Goal: Information Seeking & Learning: Learn about a topic

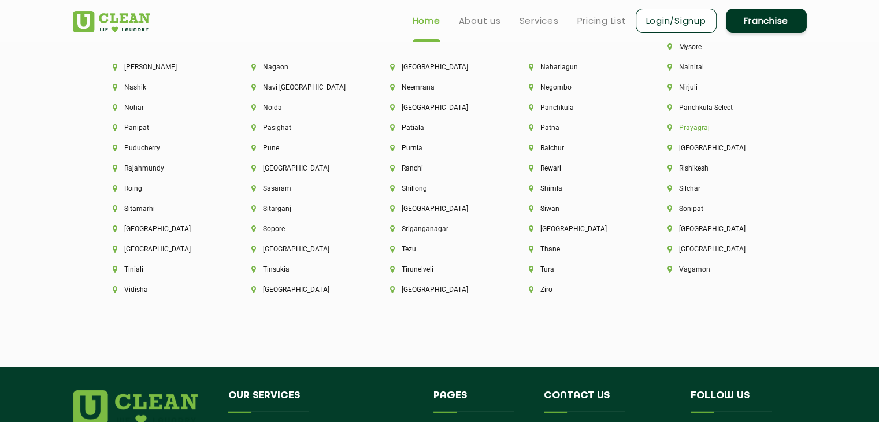
scroll to position [3097, 0]
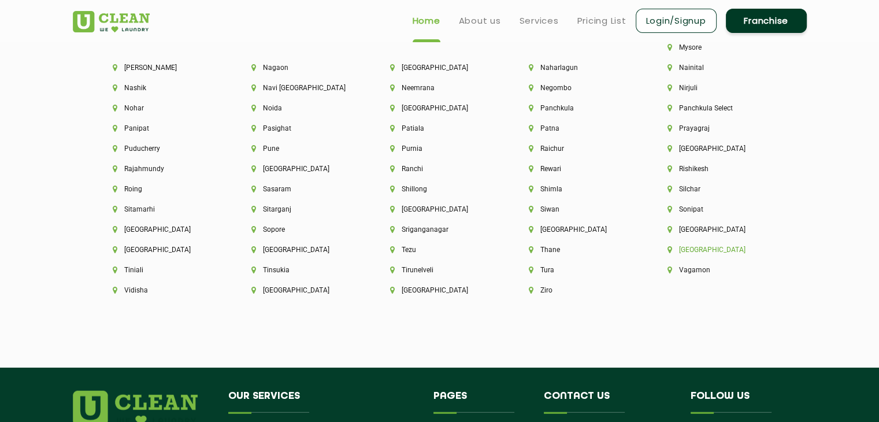
click at [667, 254] on li "[GEOGRAPHIC_DATA]" at bounding box center [716, 249] width 99 height 8
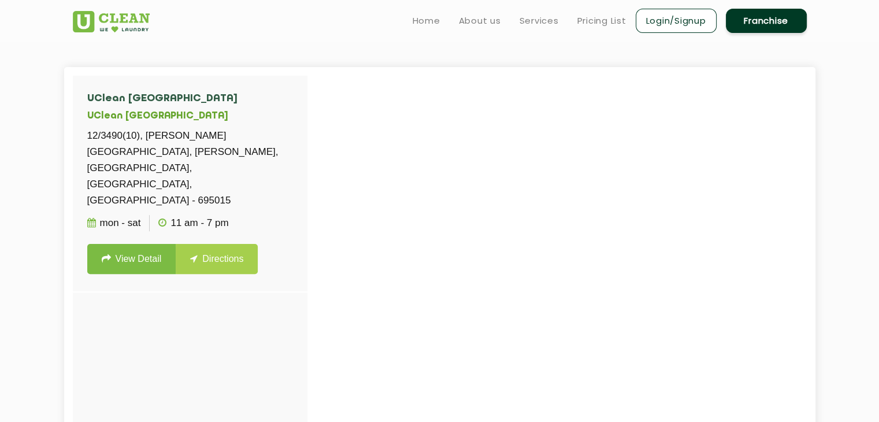
scroll to position [296, 0]
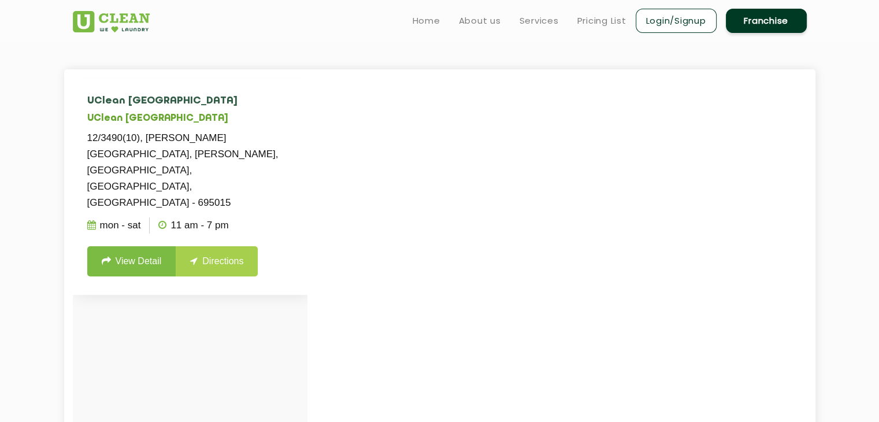
click at [128, 246] on link "View Detail" at bounding box center [131, 261] width 89 height 30
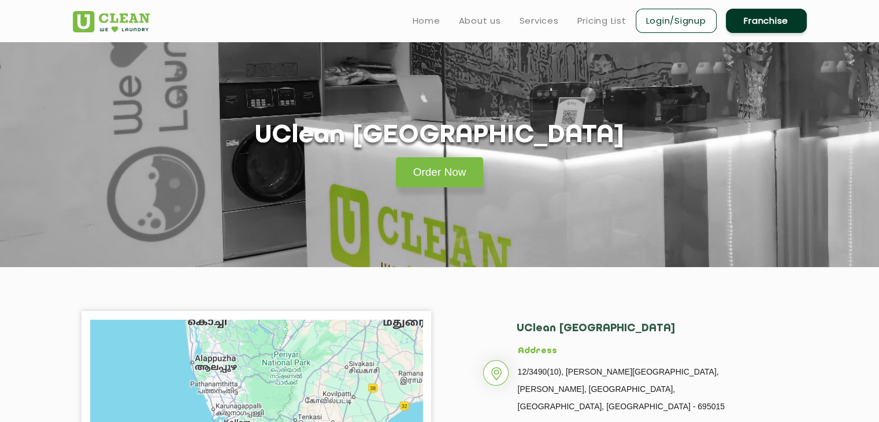
click at [786, 23] on link "Franchise" at bounding box center [765, 21] width 81 height 24
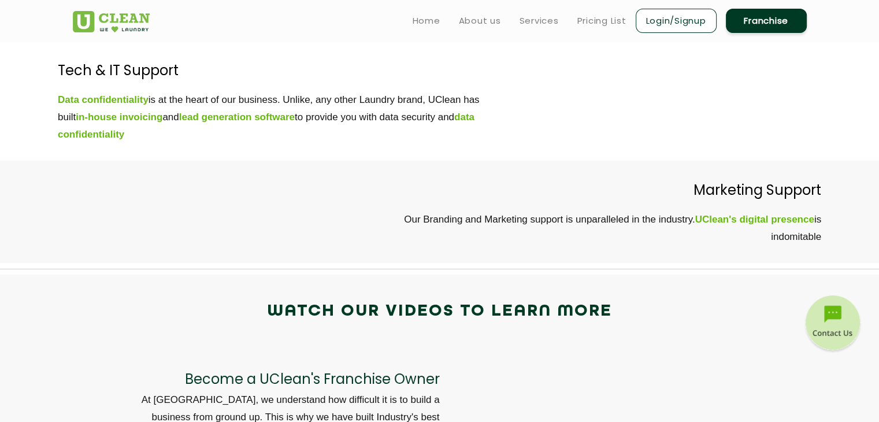
scroll to position [3550, 0]
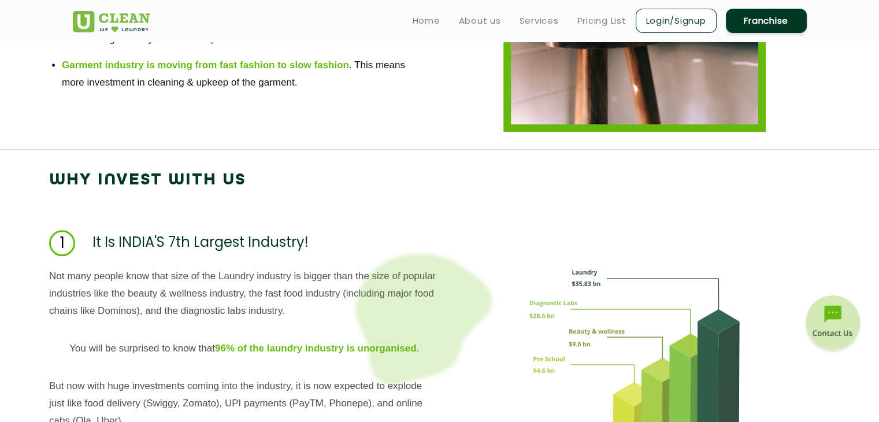
click at [427, 13] on li "Home" at bounding box center [426, 20] width 28 height 14
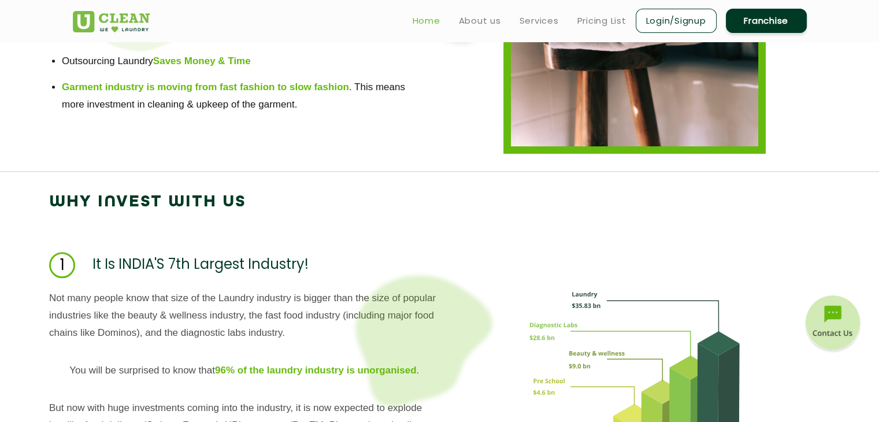
scroll to position [968, 0]
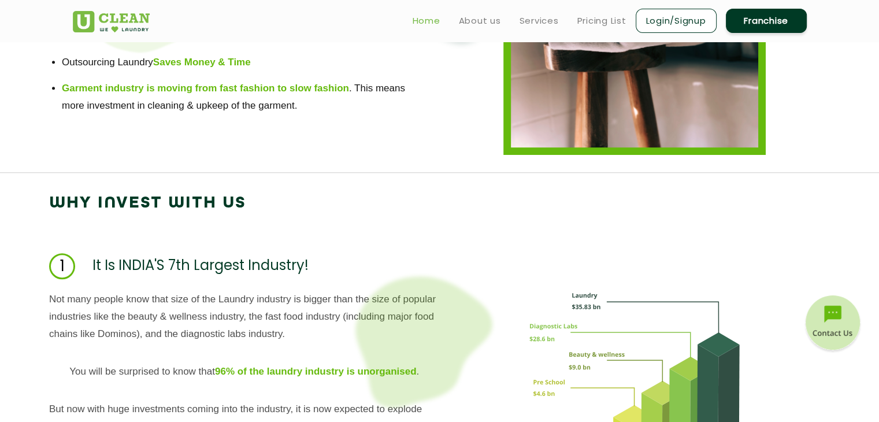
click at [428, 20] on link "Home" at bounding box center [426, 21] width 28 height 14
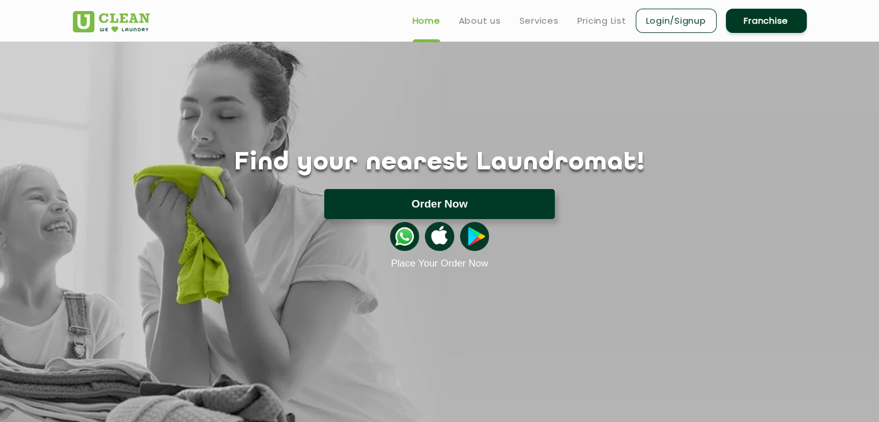
click at [412, 209] on button "Order Now" at bounding box center [439, 204] width 230 height 30
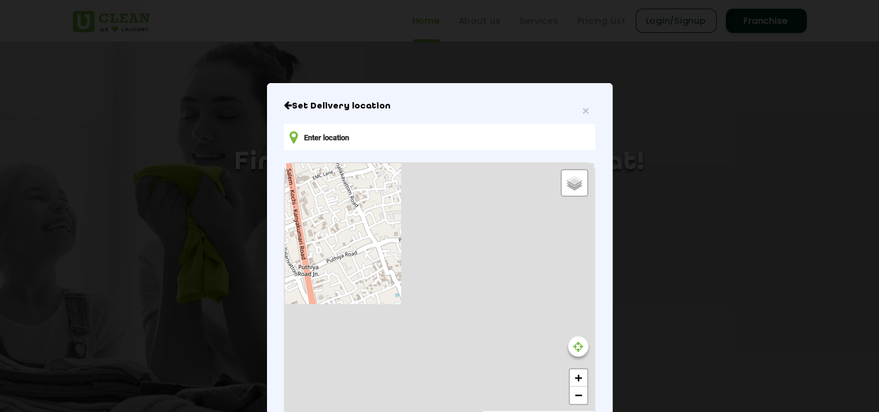
type input "2827+88V, 40/1901, Kesaveeyam, Sonia Nagar, Palarivattom, Kochi, Ernakulam, Ker…"
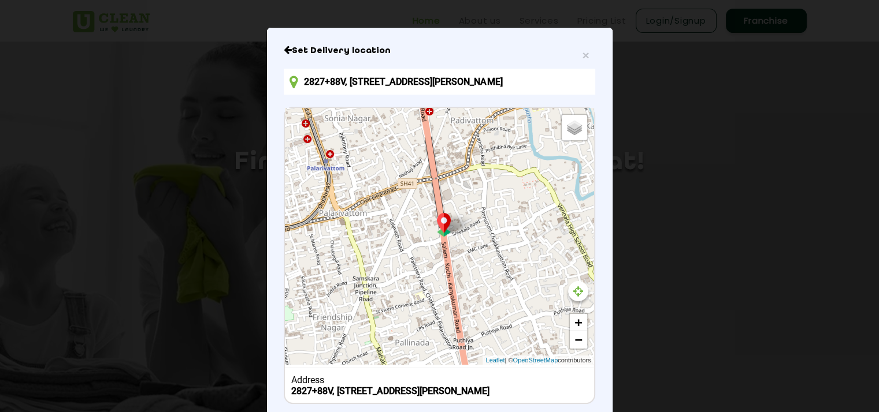
scroll to position [135, 0]
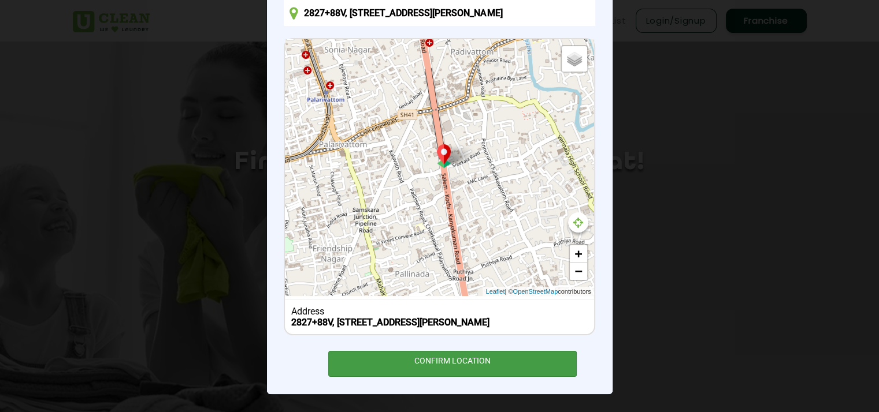
click at [483, 369] on div "CONFIRM LOCATION" at bounding box center [452, 364] width 249 height 26
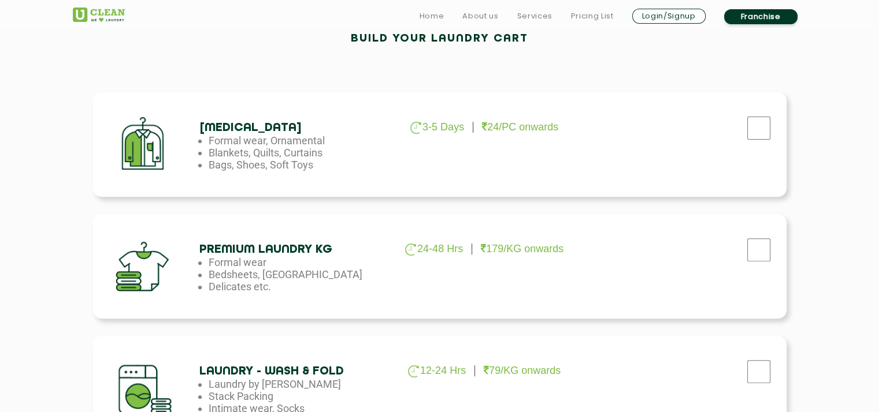
scroll to position [385, 0]
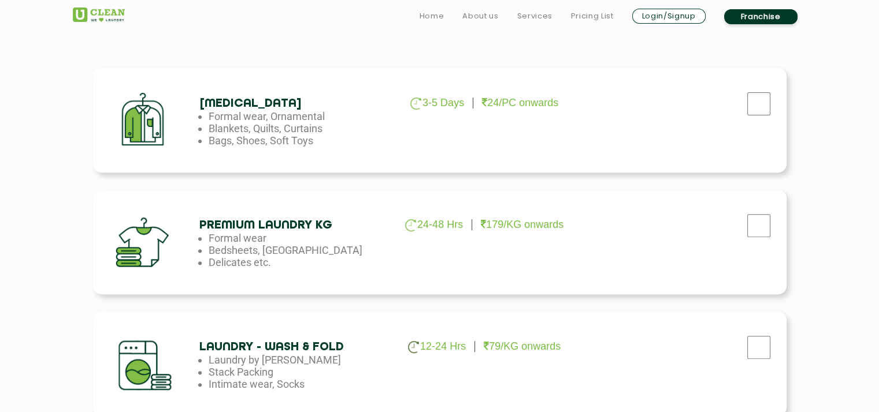
click at [490, 343] on p "79/KG onwards" at bounding box center [521, 347] width 77 height 12
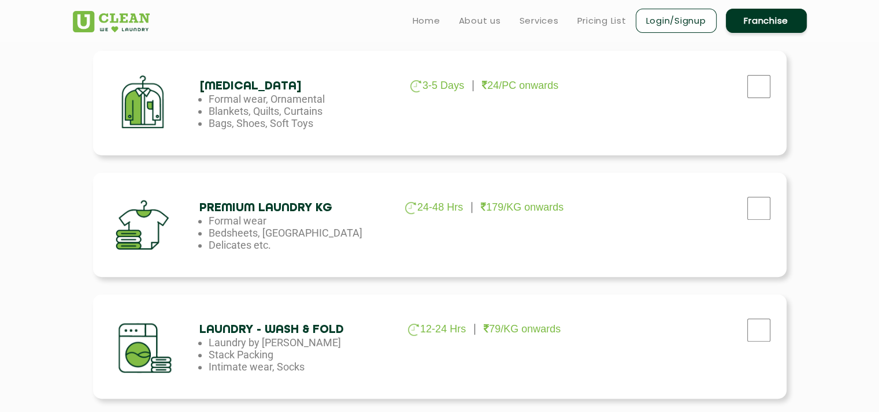
scroll to position [402, 0]
click at [53, 217] on section "Build your laundry cart Dry Cleaning 3-5 Days 24/PC onwards Formal wear, Orname…" at bounding box center [439, 364] width 879 height 835
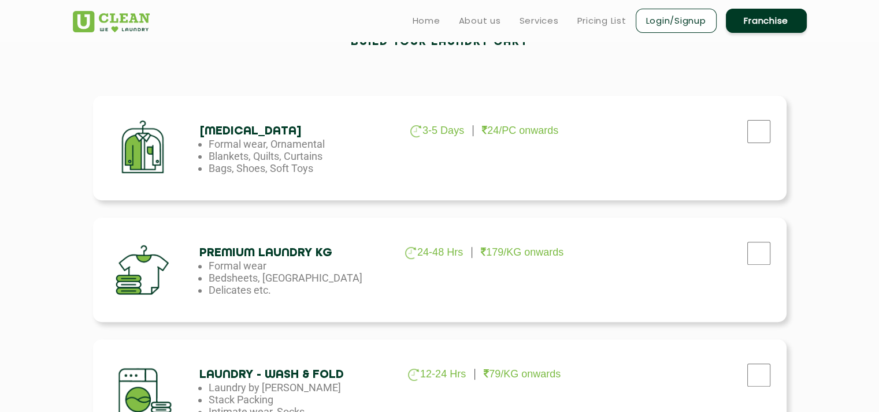
scroll to position [349, 0]
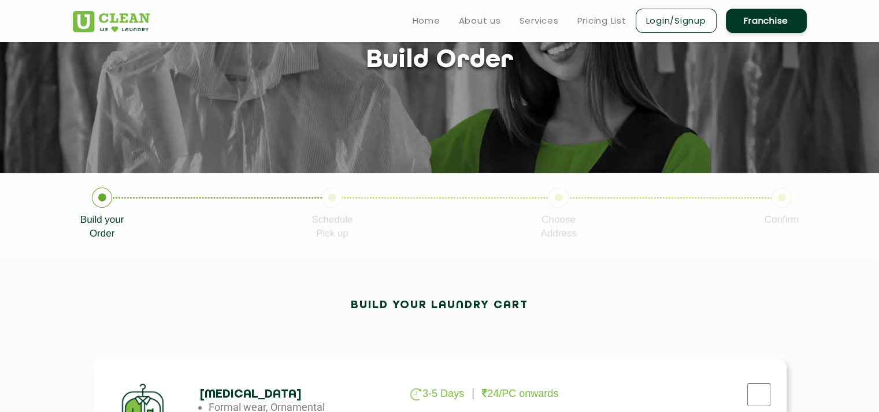
scroll to position [90, 0]
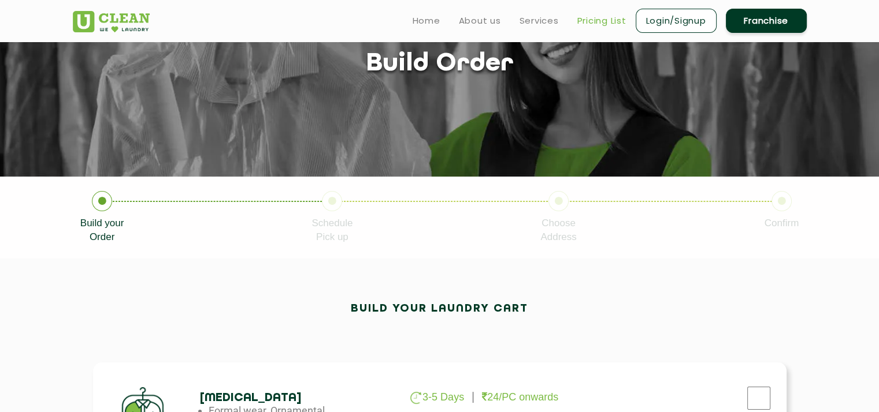
click at [615, 21] on link "Pricing List" at bounding box center [601, 21] width 49 height 14
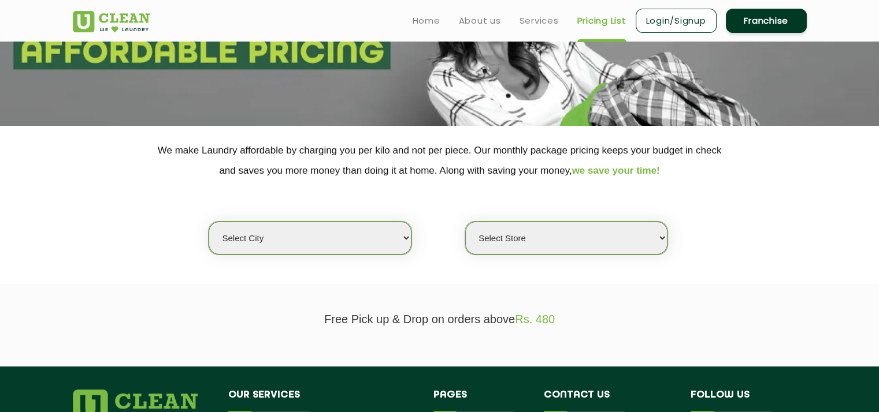
scroll to position [136, 0]
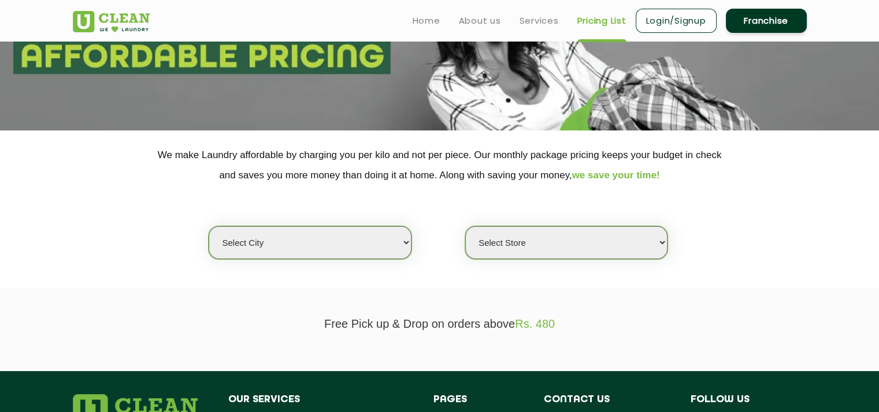
click at [386, 240] on select "Select city [GEOGRAPHIC_DATA] [GEOGRAPHIC_DATA] [GEOGRAPHIC_DATA] [GEOGRAPHIC_D…" at bounding box center [310, 242] width 202 height 33
click at [209, 226] on select "Select city [GEOGRAPHIC_DATA] [GEOGRAPHIC_DATA] [GEOGRAPHIC_DATA] [GEOGRAPHIC_D…" at bounding box center [310, 242] width 202 height 33
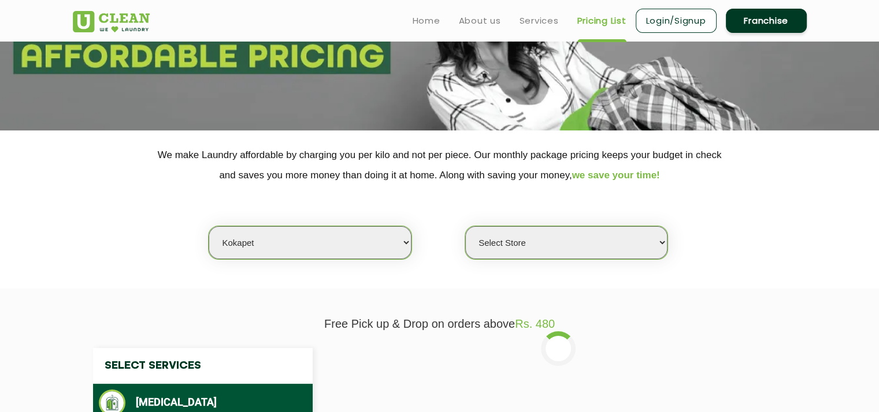
click at [330, 240] on select "Select city [GEOGRAPHIC_DATA] [GEOGRAPHIC_DATA] [GEOGRAPHIC_DATA] [GEOGRAPHIC_D…" at bounding box center [310, 242] width 202 height 33
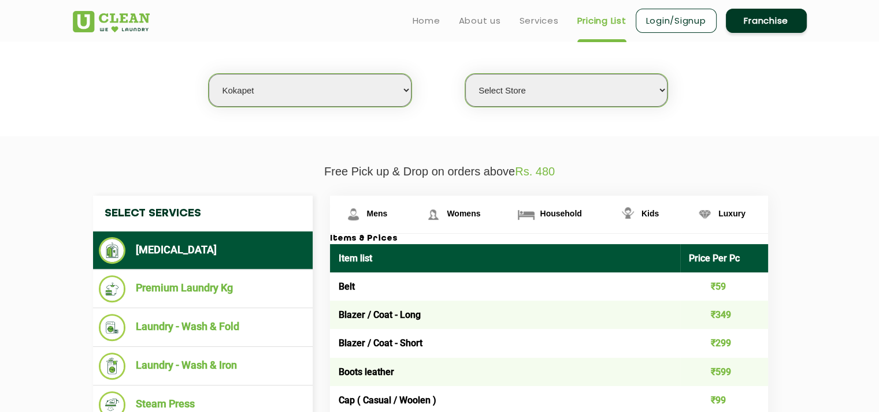
scroll to position [289, 0]
click at [250, 103] on select "Select city [GEOGRAPHIC_DATA] [GEOGRAPHIC_DATA] [GEOGRAPHIC_DATA] [GEOGRAPHIC_D…" at bounding box center [310, 90] width 202 height 33
select select "195"
click at [209, 74] on select "Select city [GEOGRAPHIC_DATA] [GEOGRAPHIC_DATA] [GEOGRAPHIC_DATA] [GEOGRAPHIC_D…" at bounding box center [310, 90] width 202 height 33
select select "0"
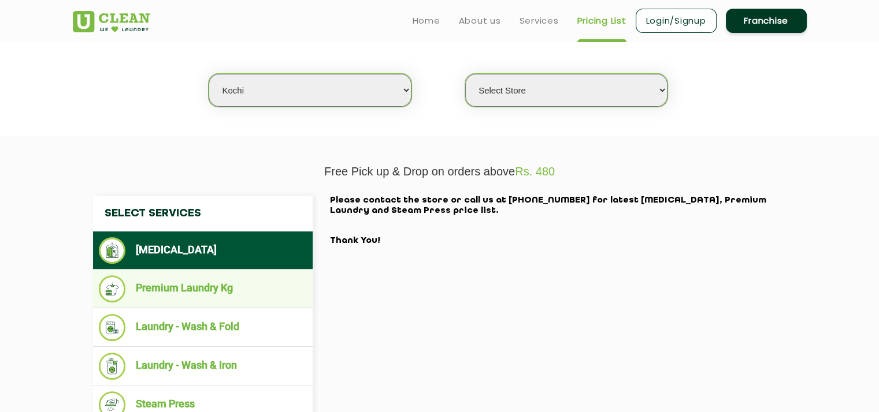
click at [257, 295] on li "Premium Laundry Kg" at bounding box center [203, 289] width 208 height 27
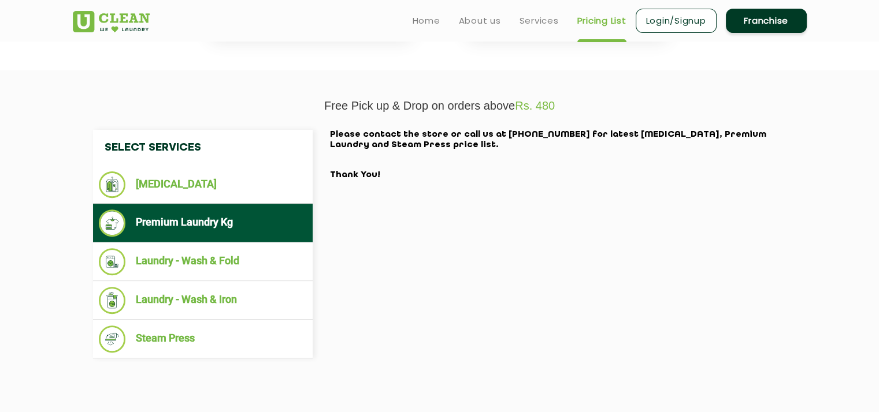
scroll to position [358, 0]
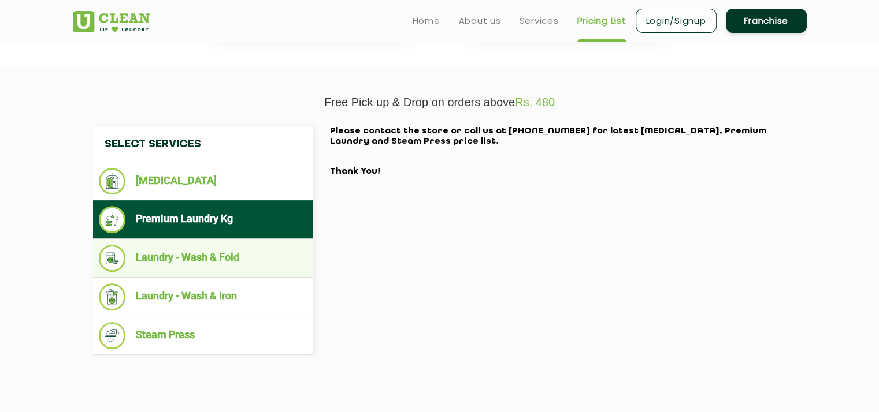
click at [255, 257] on li "Laundry - Wash & Fold" at bounding box center [203, 258] width 208 height 27
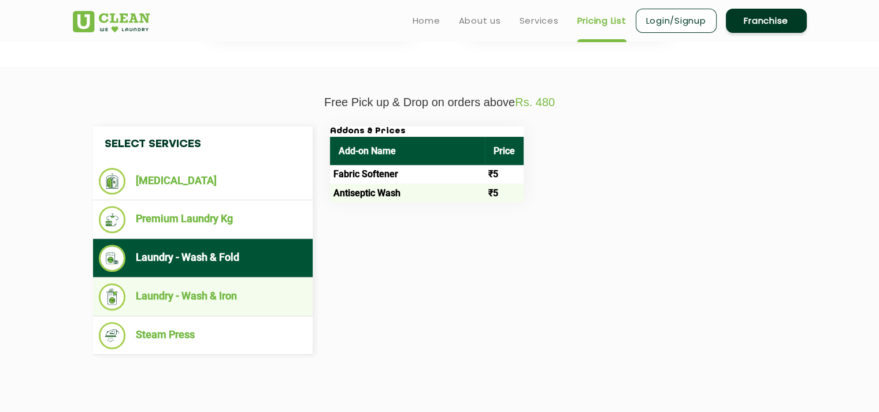
click at [266, 295] on li "Laundry - Wash & Iron" at bounding box center [203, 297] width 208 height 27
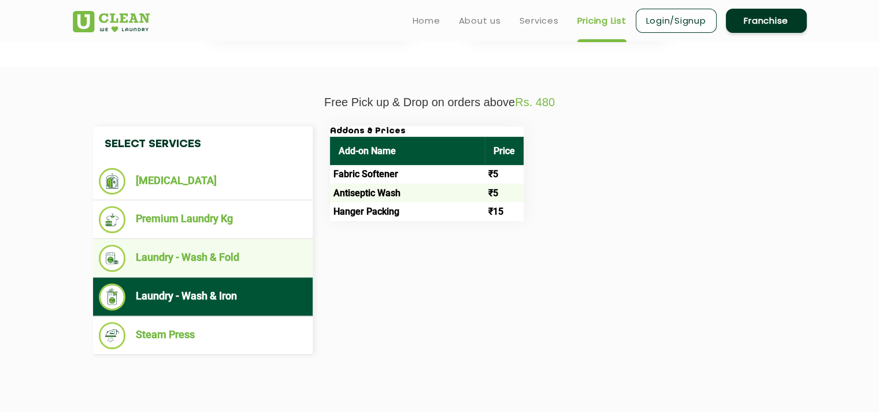
click at [239, 265] on li "Laundry - Wash & Fold" at bounding box center [203, 258] width 208 height 27
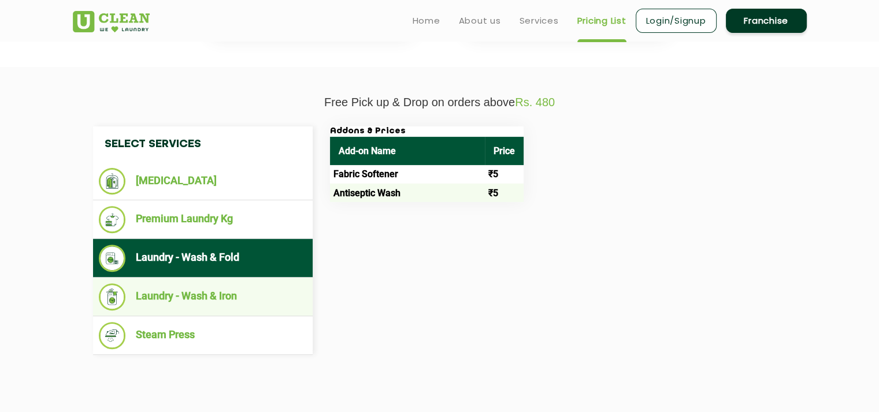
click at [252, 289] on li "Laundry - Wash & Iron" at bounding box center [203, 297] width 208 height 27
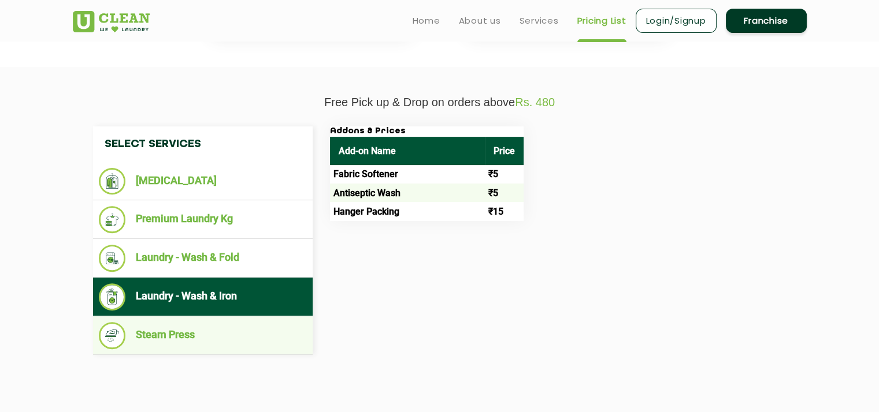
click at [277, 345] on li "Steam Press" at bounding box center [203, 335] width 208 height 27
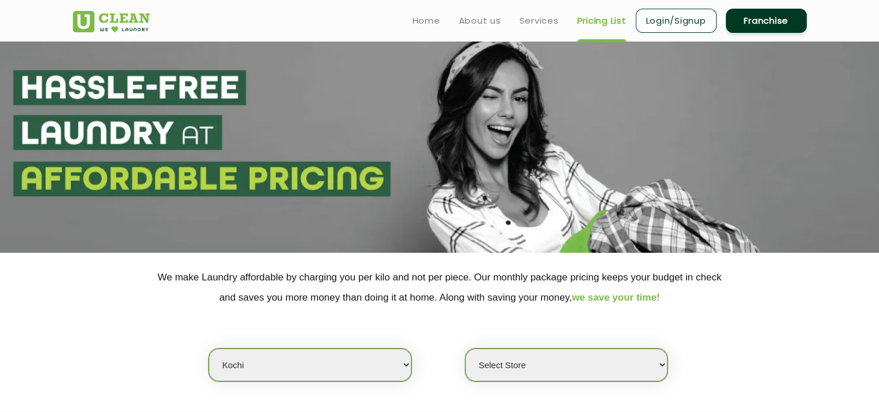
scroll to position [0, 0]
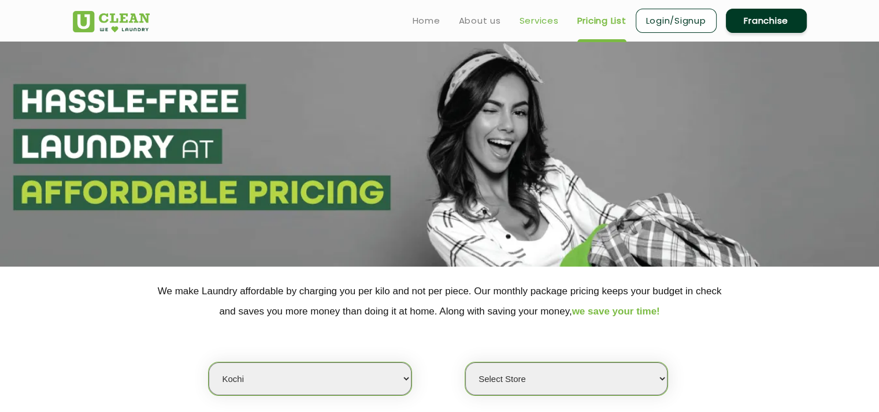
click at [547, 24] on link "Services" at bounding box center [538, 21] width 39 height 14
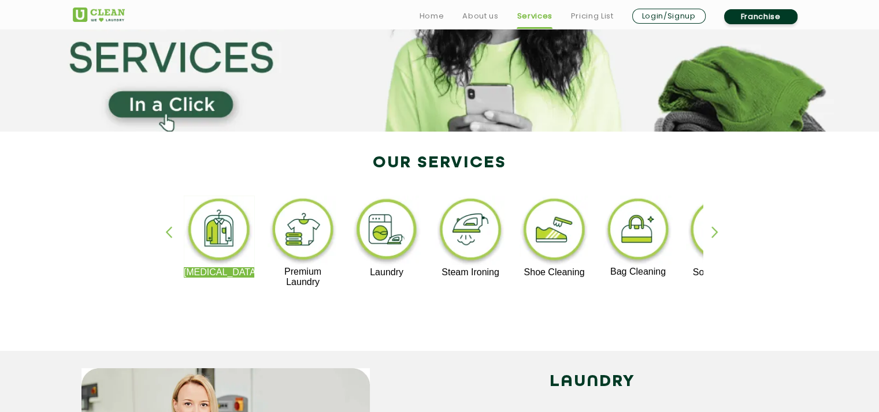
scroll to position [136, 0]
click at [319, 241] on img at bounding box center [302, 230] width 71 height 71
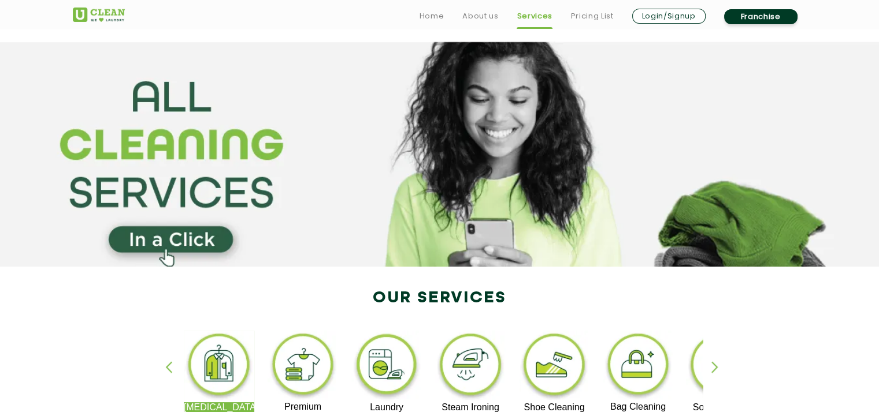
scroll to position [136, 0]
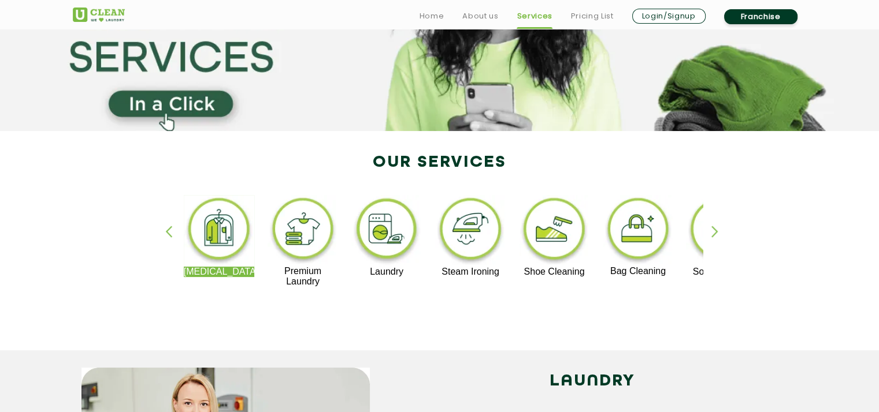
click at [400, 233] on img at bounding box center [386, 231] width 71 height 72
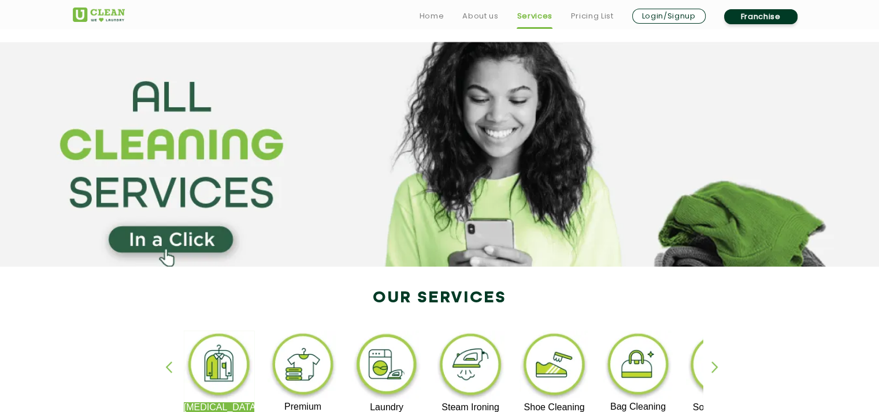
scroll to position [136, 0]
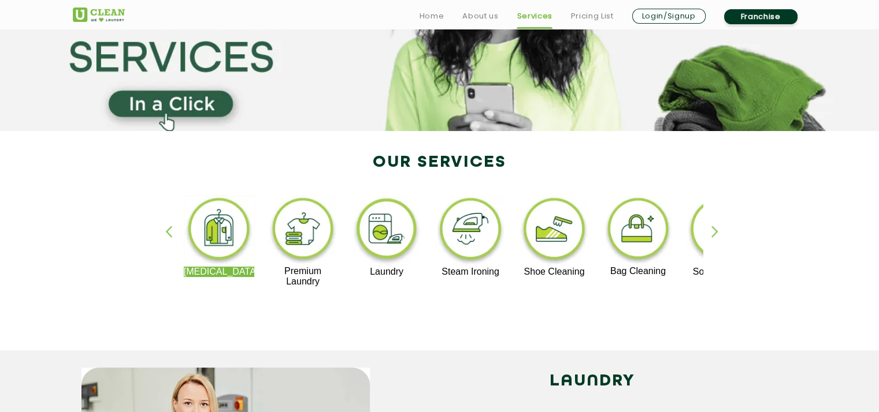
click at [719, 229] on div "button" at bounding box center [719, 242] width 17 height 32
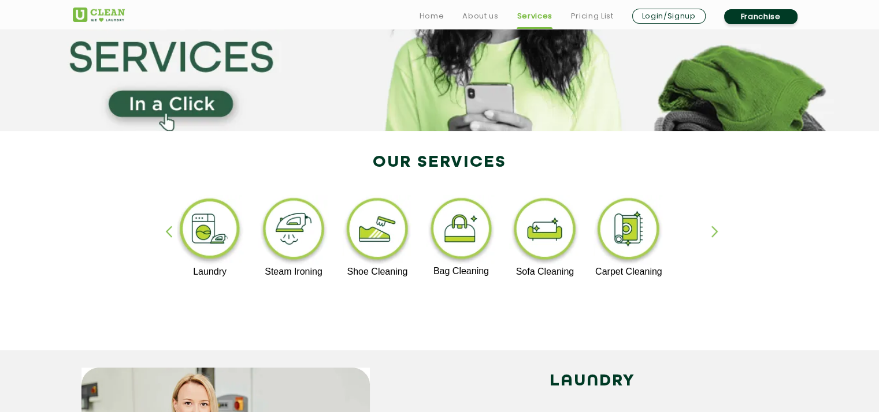
click at [719, 230] on div "button" at bounding box center [719, 242] width 17 height 32
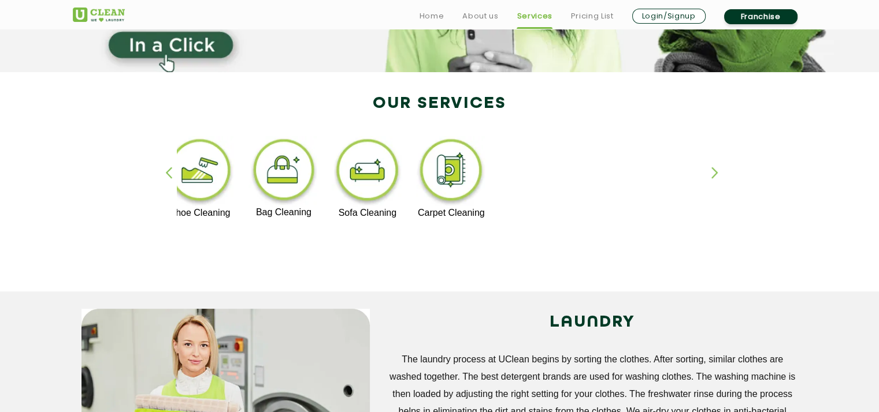
scroll to position [195, 0]
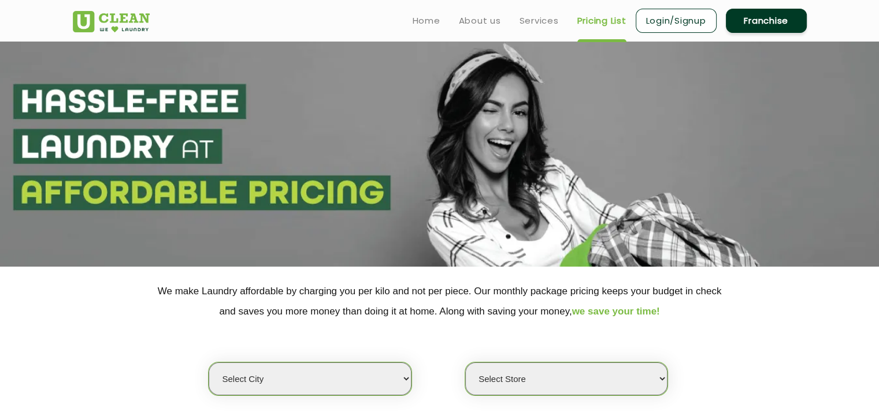
select select "0"
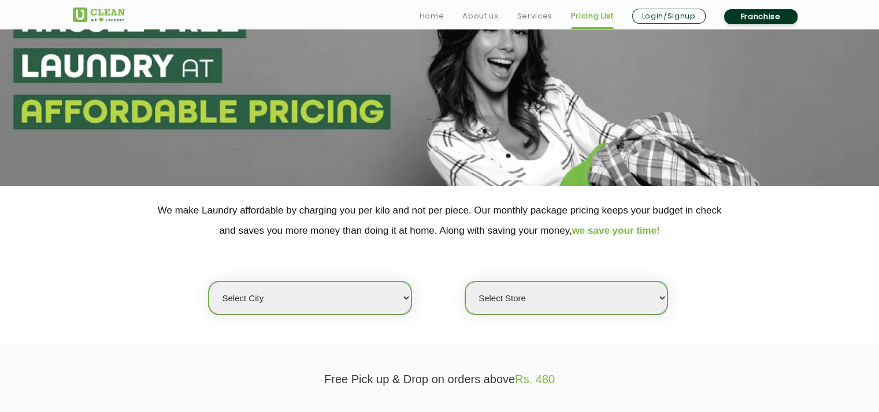
scroll to position [81, 0]
click at [159, 303] on div "Select city [GEOGRAPHIC_DATA] [GEOGRAPHIC_DATA] [GEOGRAPHIC_DATA] [GEOGRAPHIC_D…" at bounding box center [439, 278] width 751 height 75
click at [311, 305] on select "Select city [GEOGRAPHIC_DATA] [GEOGRAPHIC_DATA] [GEOGRAPHIC_DATA] [GEOGRAPHIC_D…" at bounding box center [310, 298] width 202 height 33
click at [118, 253] on div "Select city [GEOGRAPHIC_DATA] [GEOGRAPHIC_DATA] [GEOGRAPHIC_DATA] [GEOGRAPHIC_D…" at bounding box center [439, 278] width 751 height 75
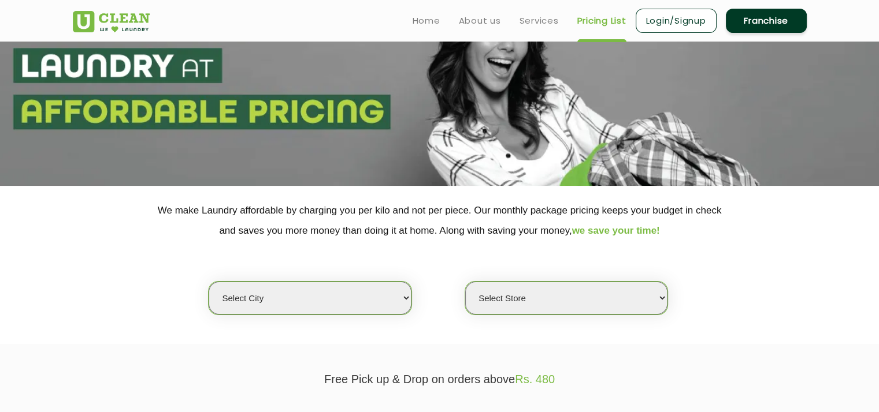
scroll to position [0, 0]
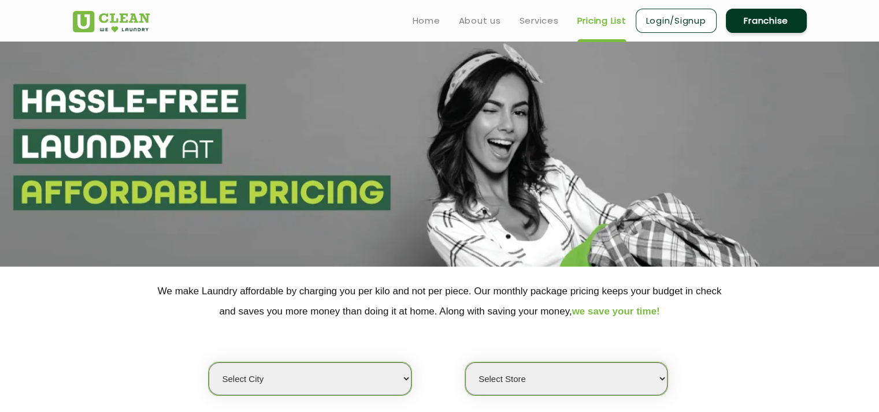
click at [534, 32] on ul "Home About us Services Pricing List Login/Signup Franchise" at bounding box center [604, 20] width 403 height 27
click at [477, 31] on ul "Home About us Services Pricing List Login/Signup Franchise" at bounding box center [604, 20] width 403 height 27
click at [437, 29] on ul "Home About us Services Pricing List Login/Signup Franchise" at bounding box center [604, 20] width 403 height 27
click at [437, 24] on link "Home" at bounding box center [426, 21] width 28 height 14
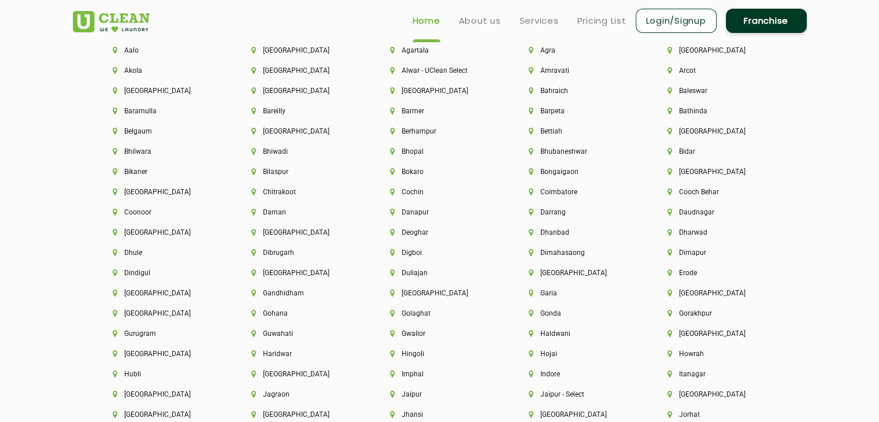
scroll to position [2464, 0]
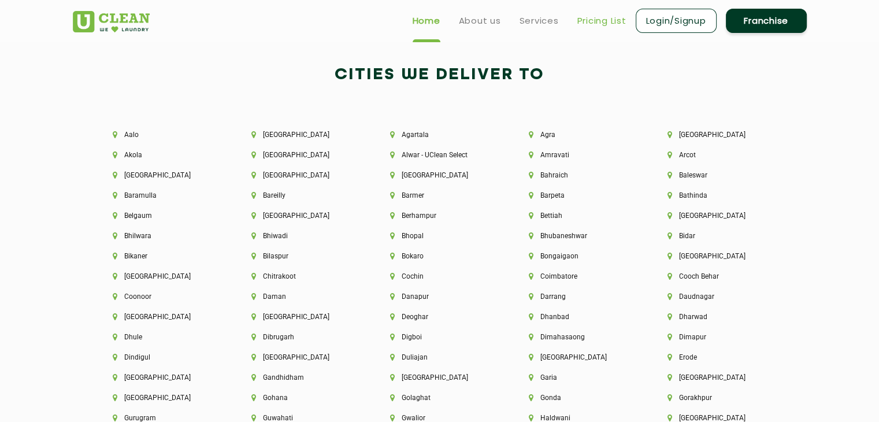
click at [611, 23] on link "Pricing List" at bounding box center [601, 21] width 49 height 14
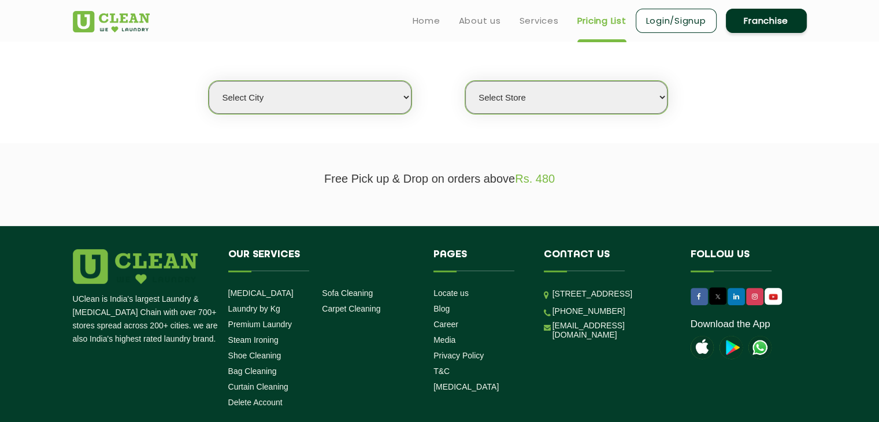
scroll to position [284, 0]
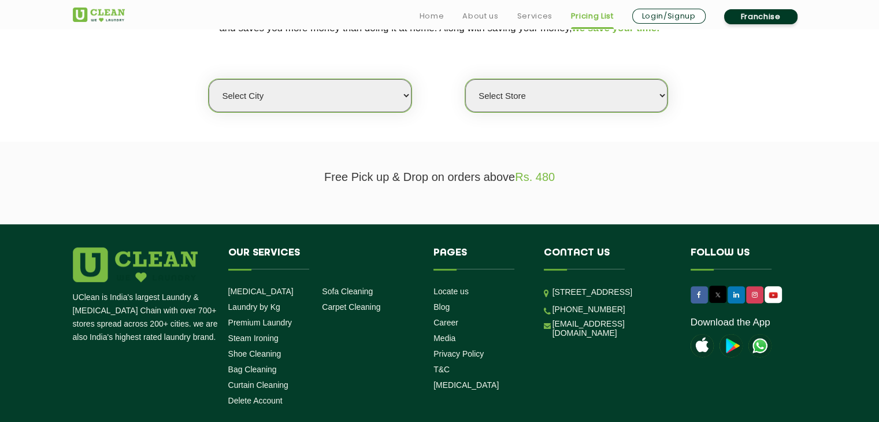
click at [317, 95] on select "Select city [GEOGRAPHIC_DATA] [GEOGRAPHIC_DATA] [GEOGRAPHIC_DATA] [GEOGRAPHIC_D…" at bounding box center [310, 95] width 202 height 33
select select "25"
click at [209, 79] on select "Select city [GEOGRAPHIC_DATA] [GEOGRAPHIC_DATA] [GEOGRAPHIC_DATA] [GEOGRAPHIC_D…" at bounding box center [310, 95] width 202 height 33
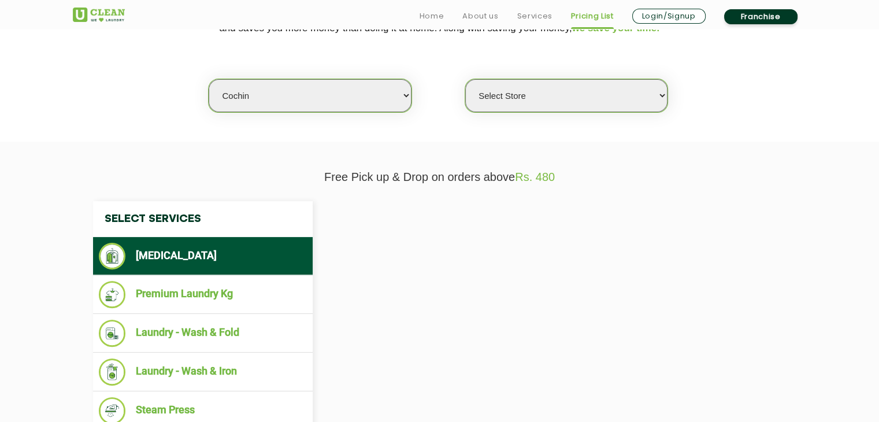
select select "0"
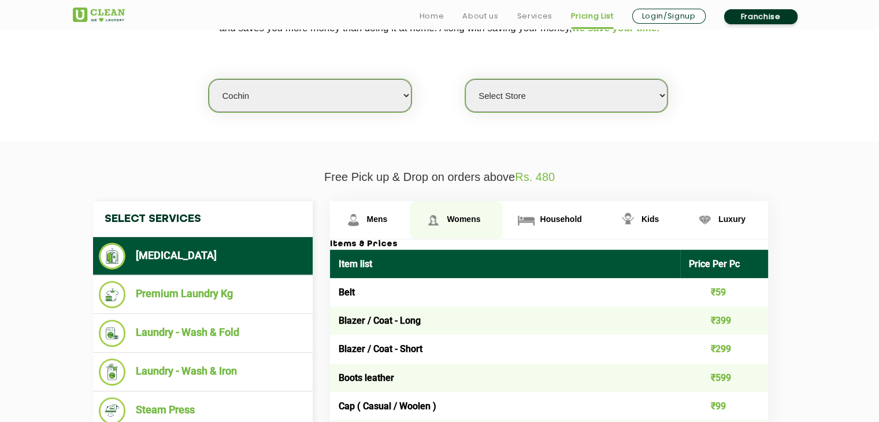
click at [436, 227] on img at bounding box center [433, 220] width 20 height 20
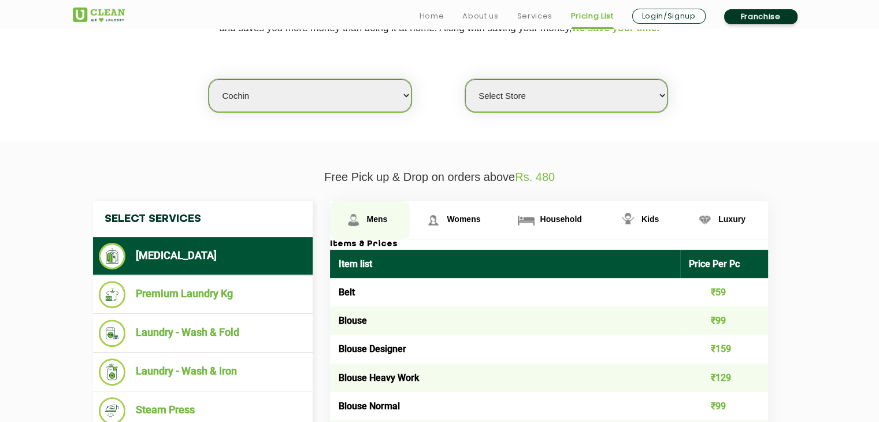
click at [386, 218] on span "Mens" at bounding box center [377, 218] width 21 height 9
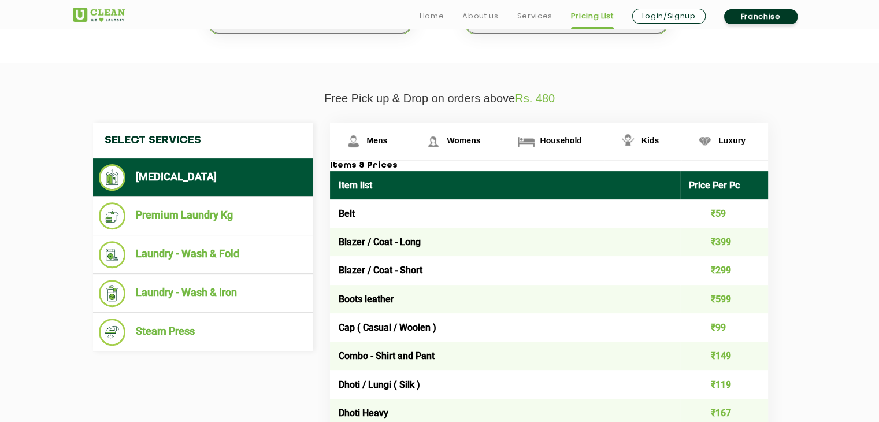
scroll to position [364, 0]
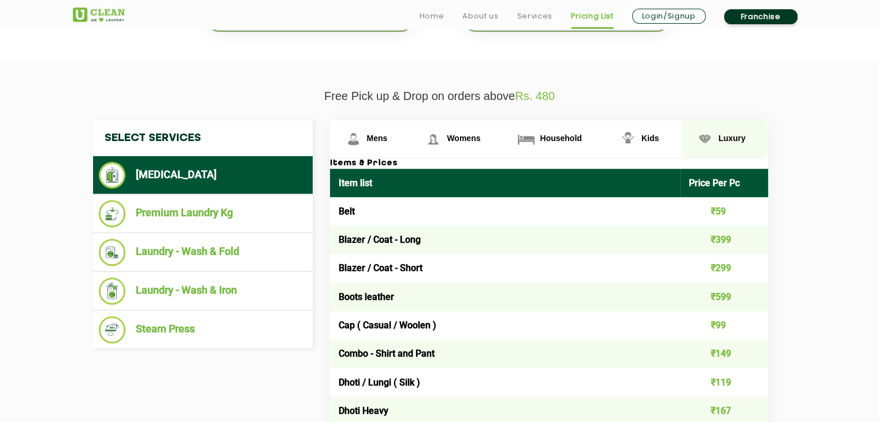
click at [721, 142] on span "Luxury" at bounding box center [731, 137] width 27 height 9
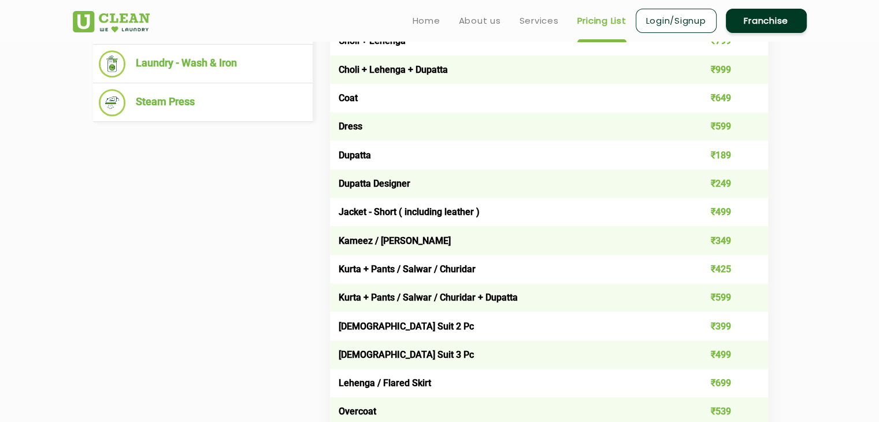
scroll to position [537, 0]
